Goal: Task Accomplishment & Management: Complete application form

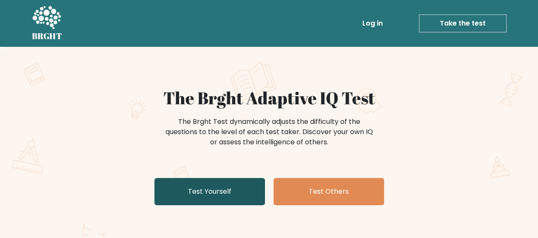
click at [228, 197] on link "Test Yourself" at bounding box center [209, 191] width 111 height 27
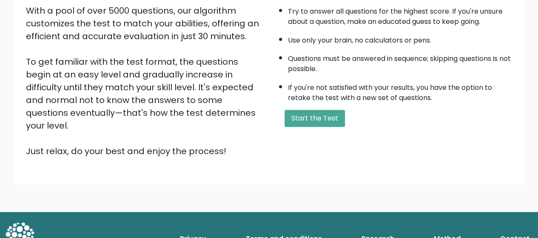
scroll to position [151, 0]
click at [304, 119] on button "Start the Test" at bounding box center [315, 118] width 60 height 17
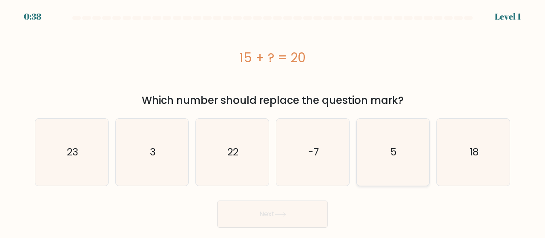
click at [412, 146] on icon "5" at bounding box center [393, 152] width 67 height 67
click at [273, 121] on input "e. 5" at bounding box center [272, 120] width 0 height 2
radio input "true"
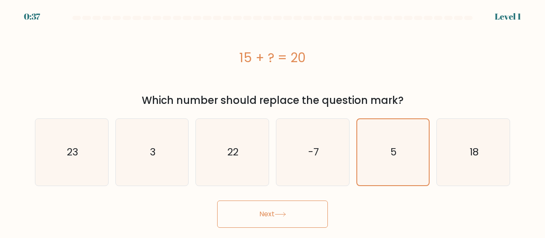
click at [289, 206] on button "Next" at bounding box center [272, 213] width 111 height 27
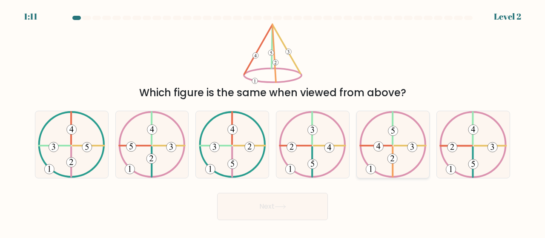
click at [386, 159] on icon at bounding box center [392, 144] width 67 height 67
click at [273, 121] on input "e." at bounding box center [272, 120] width 0 height 2
radio input "true"
click at [303, 200] on button "Next" at bounding box center [272, 206] width 111 height 27
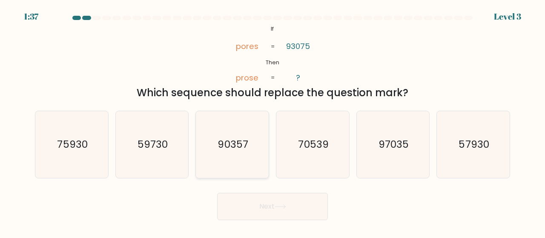
click at [248, 150] on text "90357" at bounding box center [233, 144] width 30 height 14
click at [272, 121] on input "c. 90357" at bounding box center [272, 120] width 0 height 2
radio input "true"
click at [261, 201] on button "Next" at bounding box center [272, 206] width 111 height 27
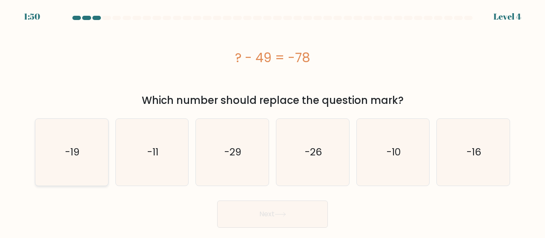
click at [83, 143] on icon "-19" at bounding box center [71, 152] width 67 height 67
click at [272, 121] on input "a. -19" at bounding box center [272, 120] width 0 height 2
radio input "true"
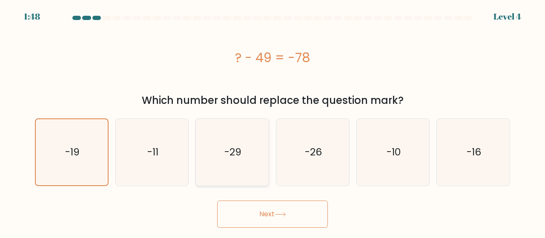
click at [258, 148] on icon "-29" at bounding box center [232, 152] width 67 height 67
click at [272, 121] on input "c. -29" at bounding box center [272, 120] width 0 height 2
radio input "true"
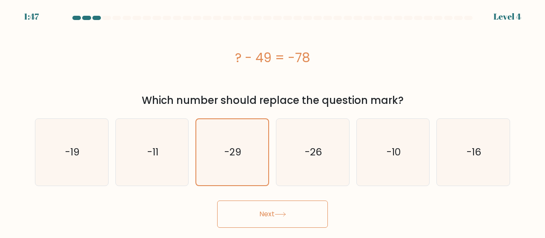
click at [283, 216] on icon at bounding box center [279, 214] width 11 height 5
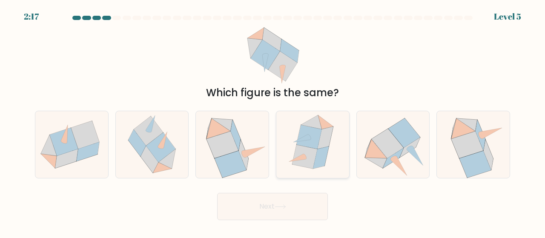
click at [310, 136] on icon at bounding box center [308, 137] width 25 height 24
click at [273, 121] on input "d." at bounding box center [272, 120] width 0 height 2
radio input "true"
click at [293, 212] on button "Next" at bounding box center [272, 206] width 111 height 27
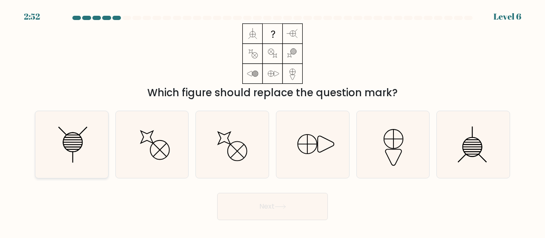
click at [73, 145] on icon at bounding box center [71, 144] width 67 height 67
click at [272, 121] on input "a." at bounding box center [272, 120] width 0 height 2
radio input "true"
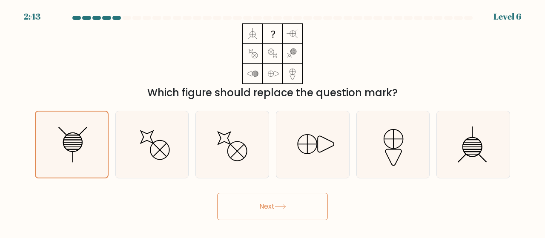
click at [254, 197] on button "Next" at bounding box center [272, 206] width 111 height 27
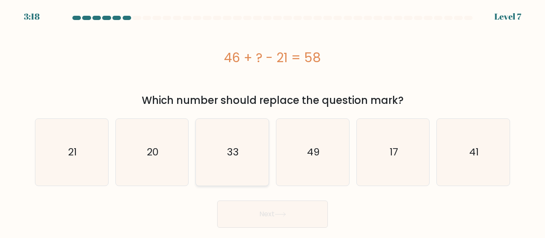
click at [250, 153] on icon "33" at bounding box center [232, 152] width 67 height 67
click at [272, 121] on input "c. 33" at bounding box center [272, 120] width 0 height 2
radio input "true"
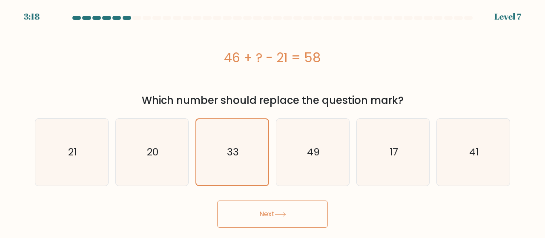
click at [248, 209] on button "Next" at bounding box center [272, 213] width 111 height 27
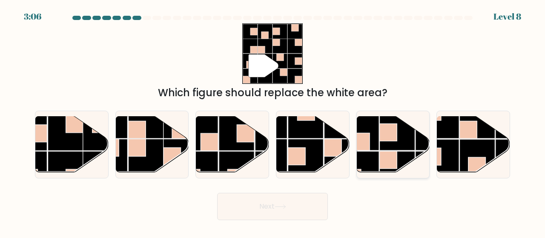
click at [383, 146] on rect at bounding box center [396, 132] width 35 height 35
click at [273, 121] on input "e." at bounding box center [272, 120] width 0 height 2
radio input "true"
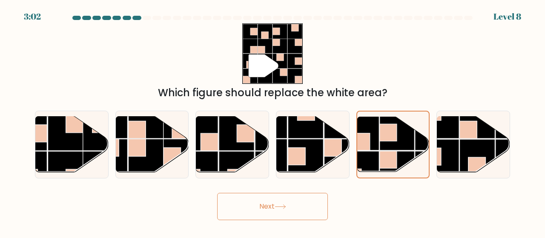
click at [294, 196] on button "Next" at bounding box center [272, 206] width 111 height 27
